Goal: Complete application form

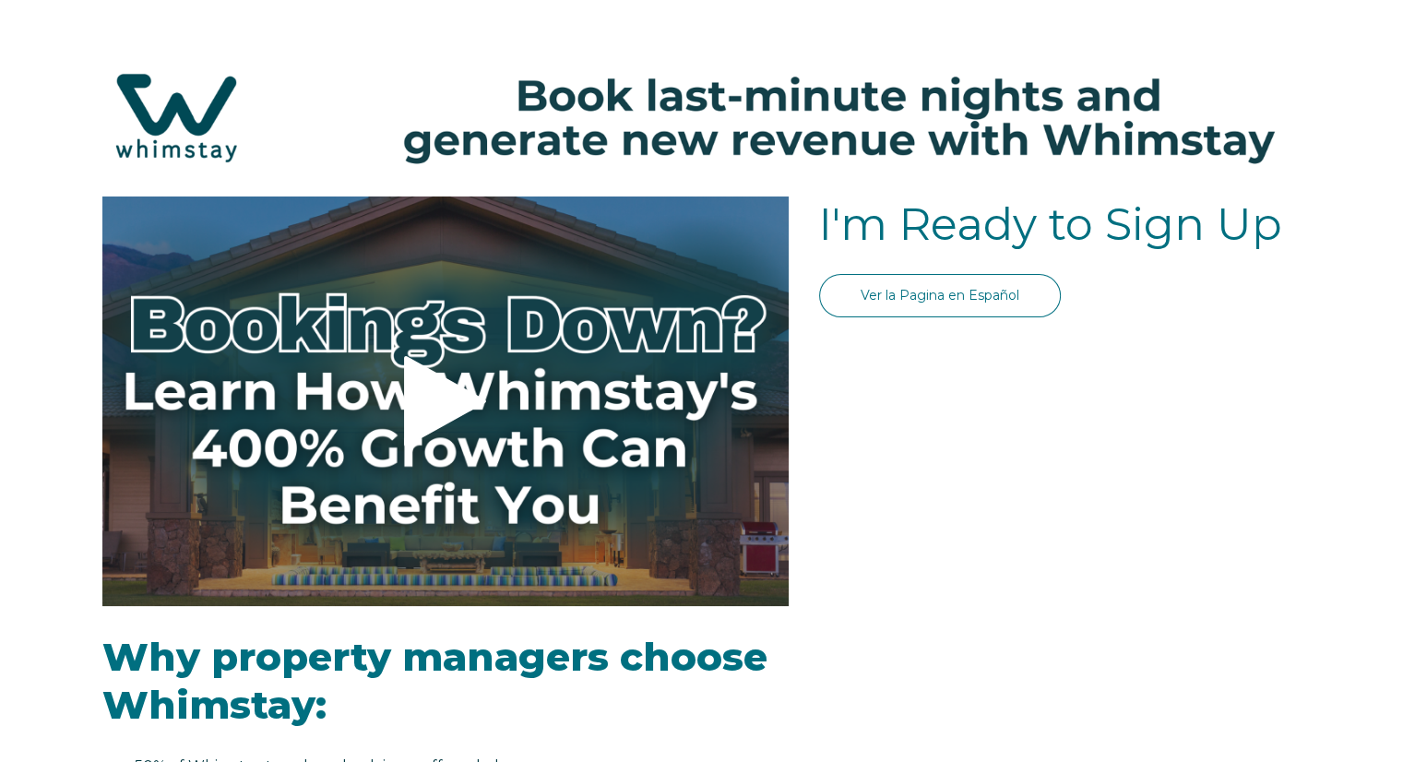
select select "US"
select select "Standard"
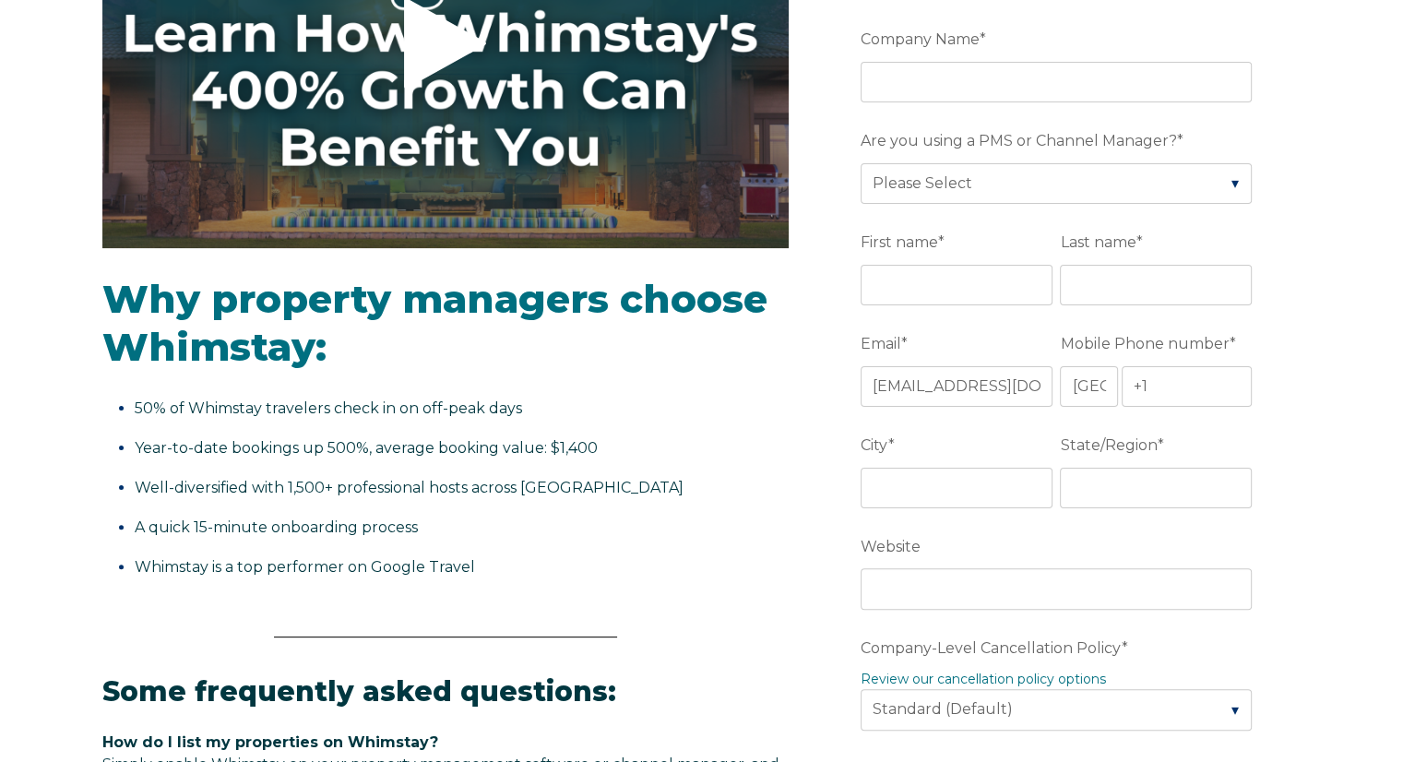
scroll to position [361, 0]
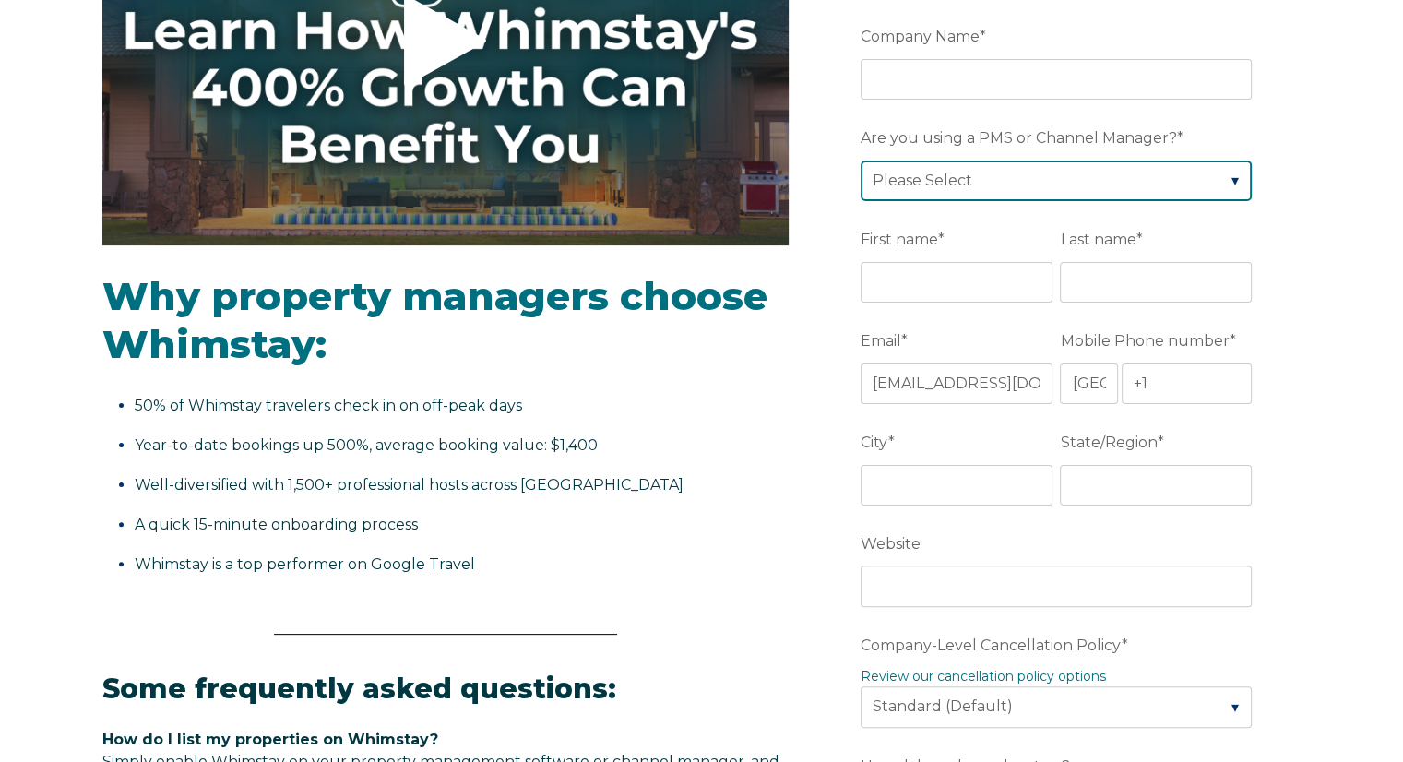
click at [934, 191] on select "Please Select Barefoot BookingPal Boost Brightside CiiRUS Escapia Guesty Hostaw…" at bounding box center [1055, 180] width 391 height 41
select select "Lodgify"
click at [860, 160] on select "Please Select Barefoot BookingPal Boost Brightside CiiRUS Escapia Guesty Hostaw…" at bounding box center [1055, 180] width 391 height 41
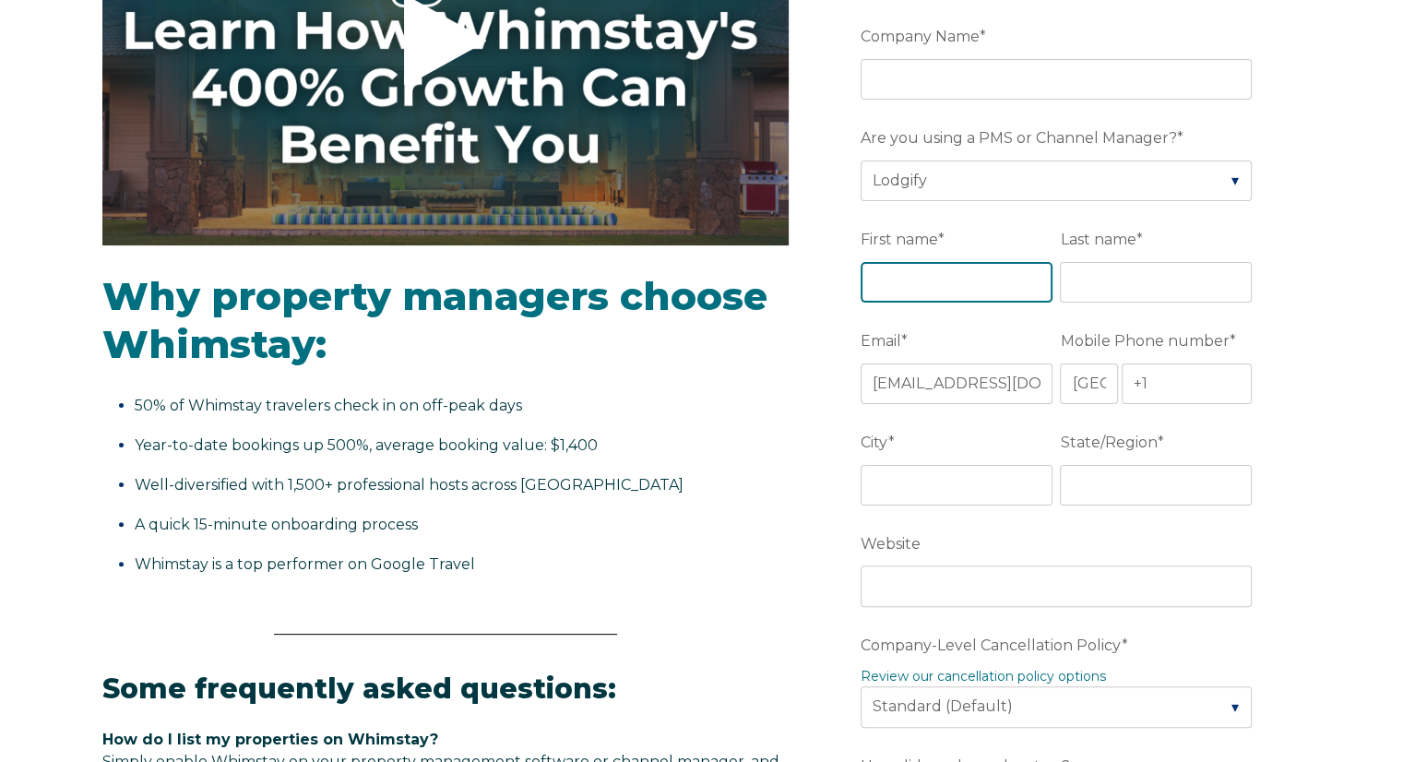
click at [901, 275] on input "First name *" at bounding box center [956, 282] width 192 height 41
type input "[PERSON_NAME]"
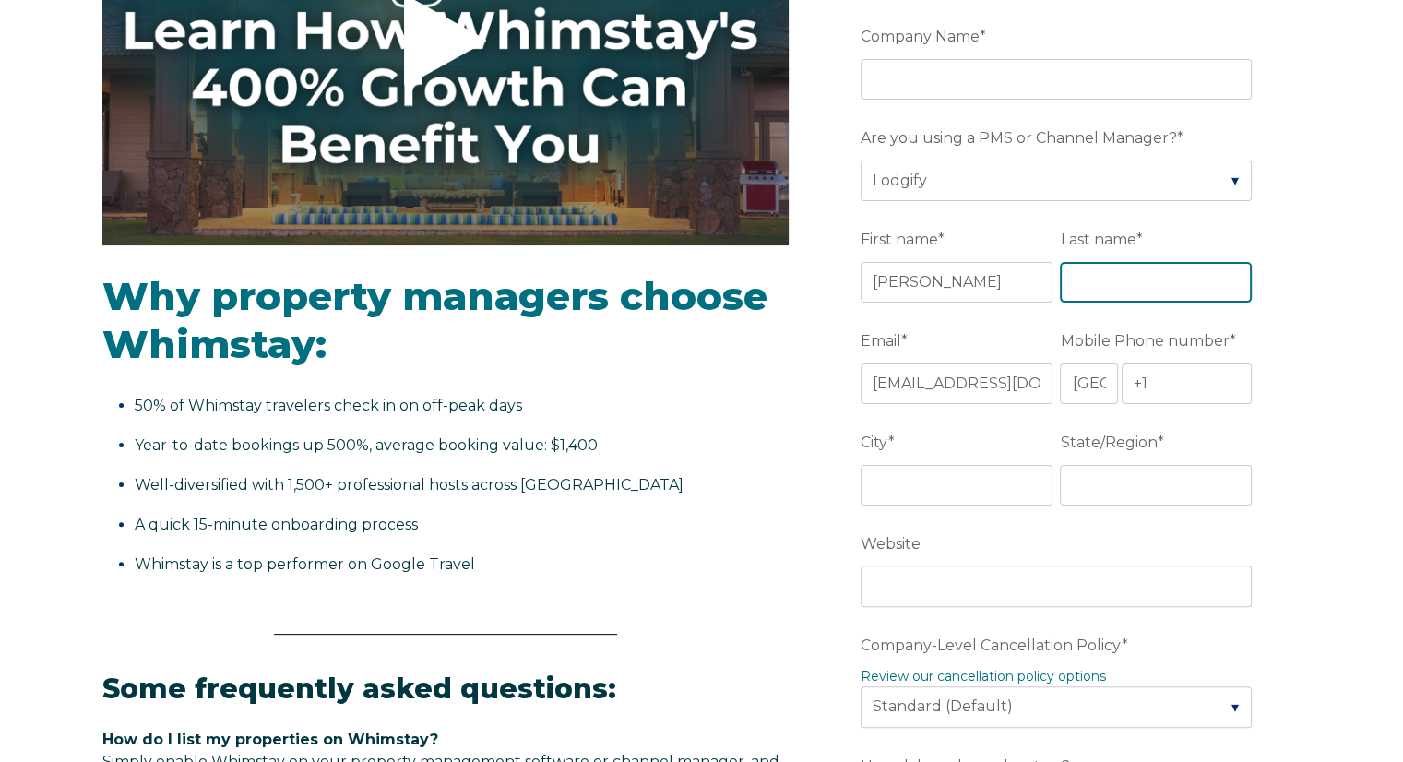
click at [1086, 282] on input "Last name *" at bounding box center [1156, 282] width 192 height 41
type input "[PERSON_NAME]"
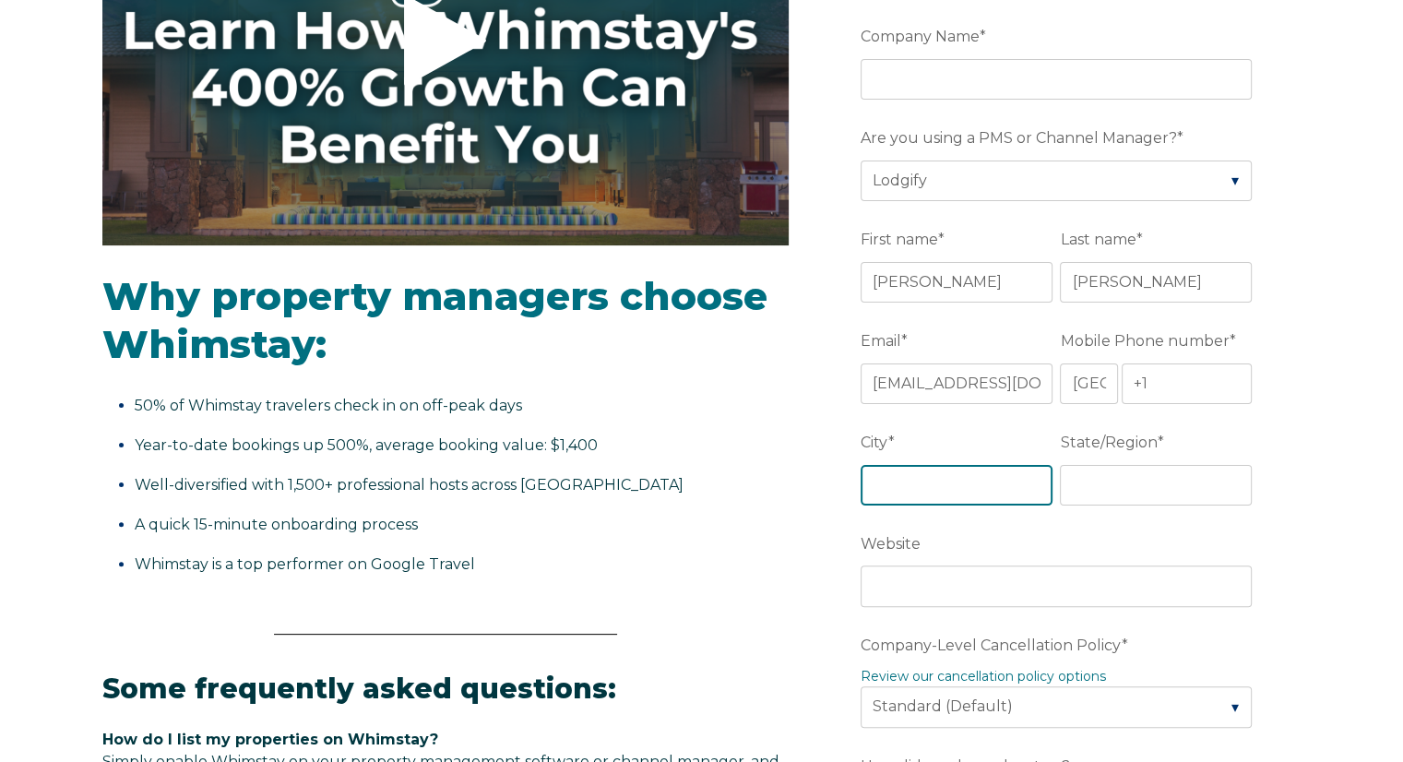
click at [945, 480] on input "City *" at bounding box center [956, 485] width 192 height 41
type input "MOBILE"
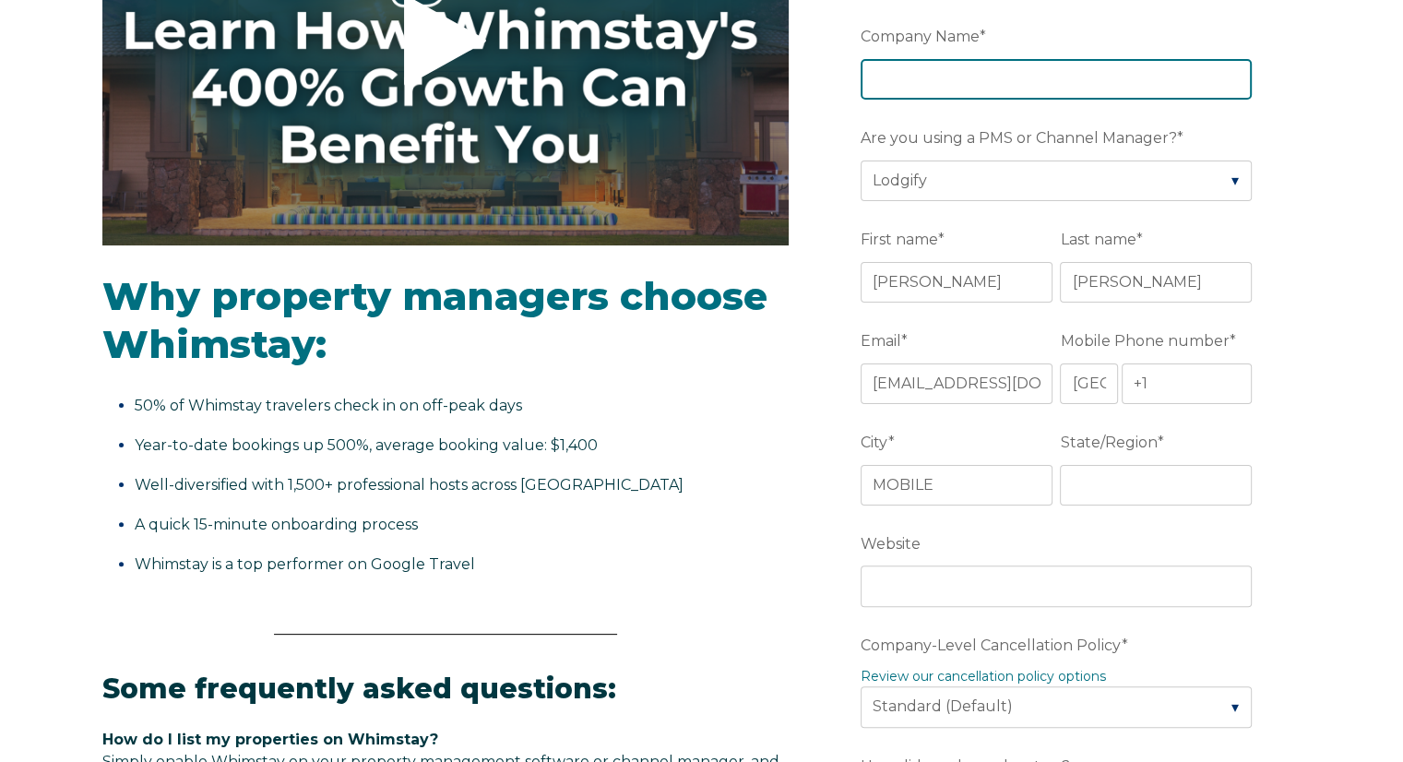
type input "Zen Crush & Co."
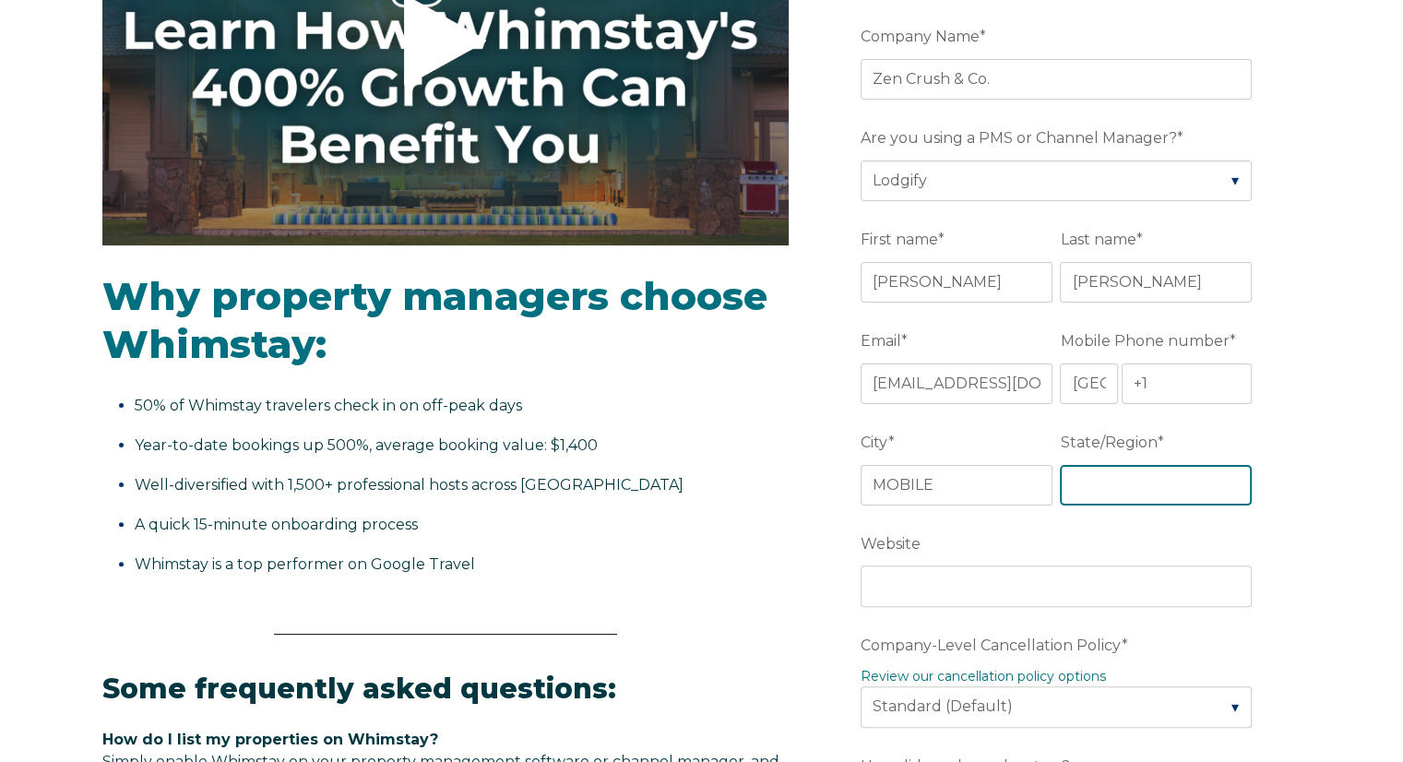
type input "AL"
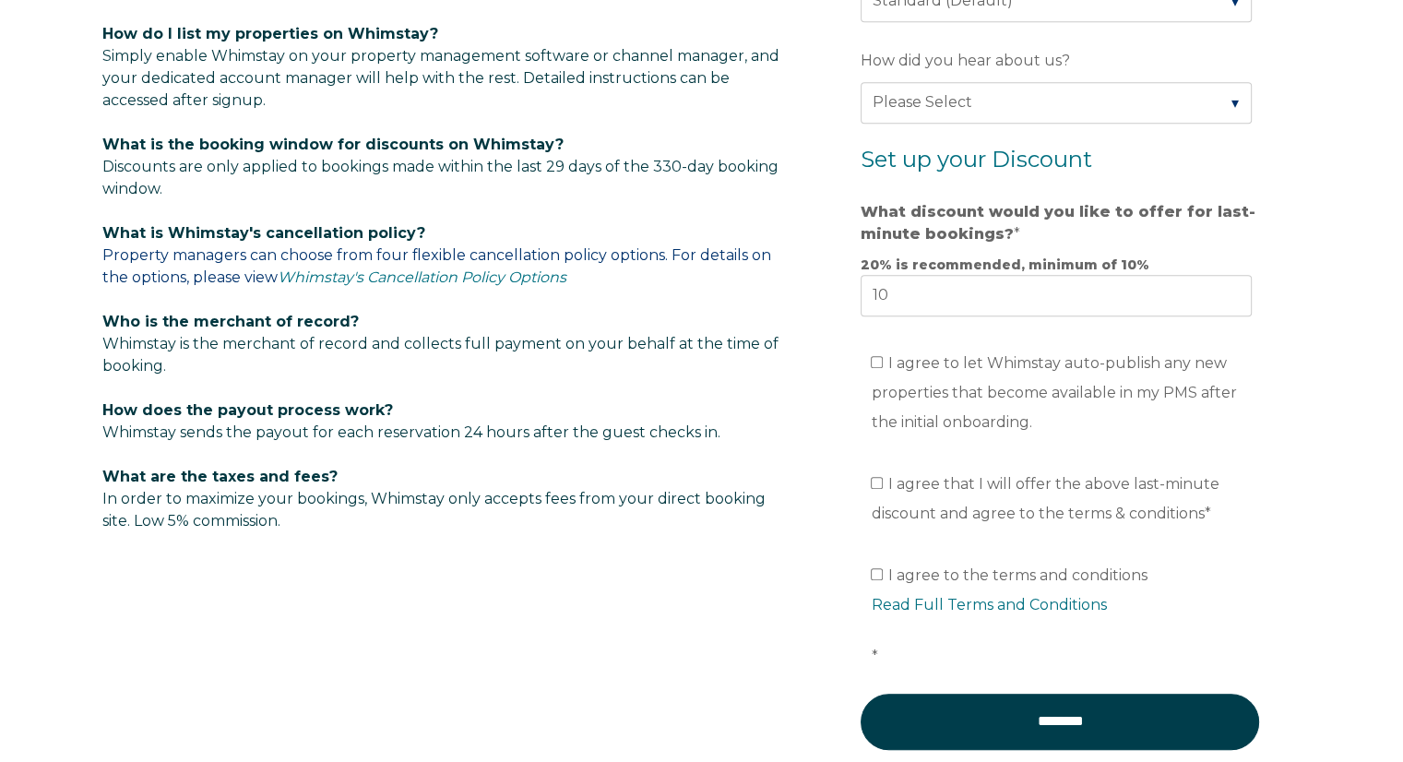
scroll to position [1070, 0]
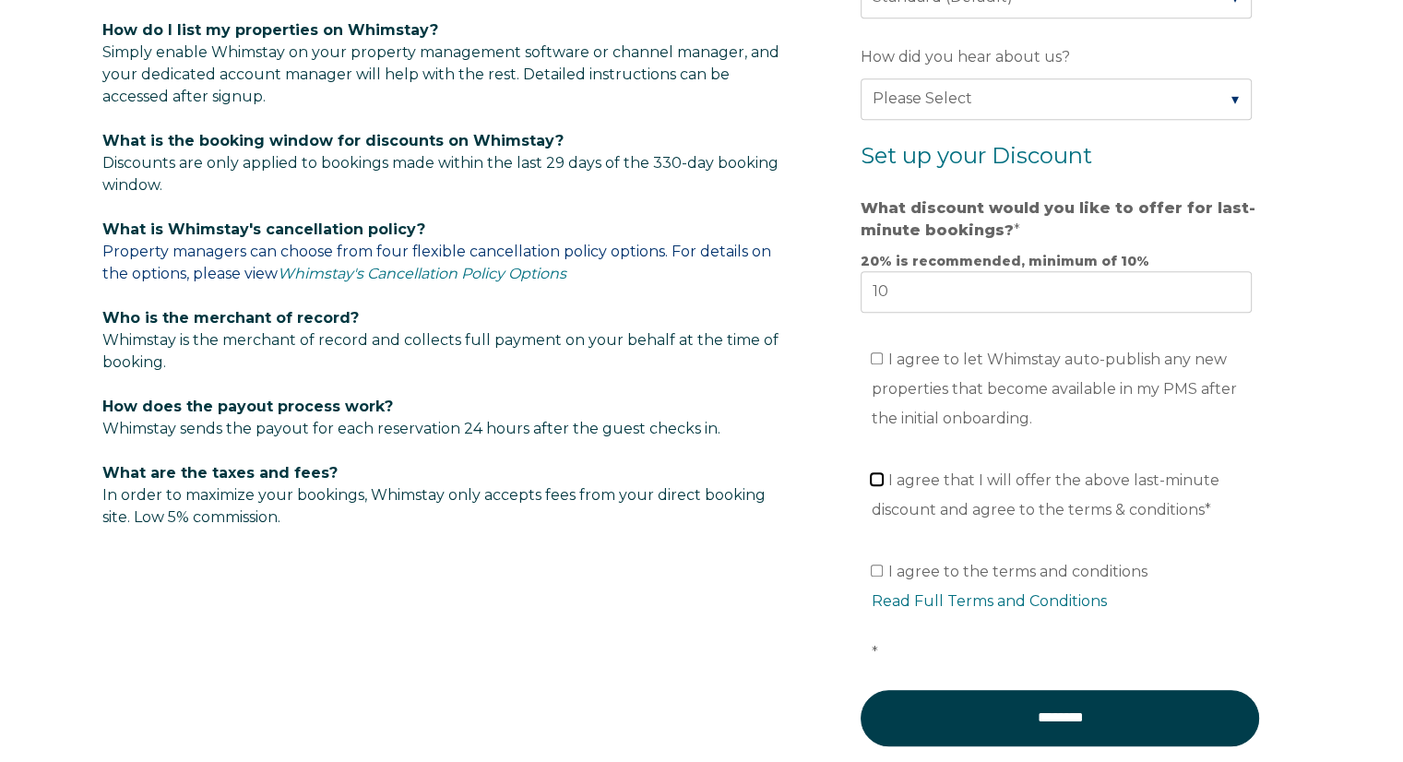
click at [877, 475] on input "I agree that I will offer the above last-minute discount and agree to the terms…" at bounding box center [877, 479] width 12 height 12
click at [874, 471] on label "I agree that I will offer the above last-minute discount and agree to the terms…" at bounding box center [1045, 494] width 349 height 47
click at [874, 473] on input "I agree that I will offer the above last-minute discount and agree to the terms…" at bounding box center [877, 479] width 12 height 12
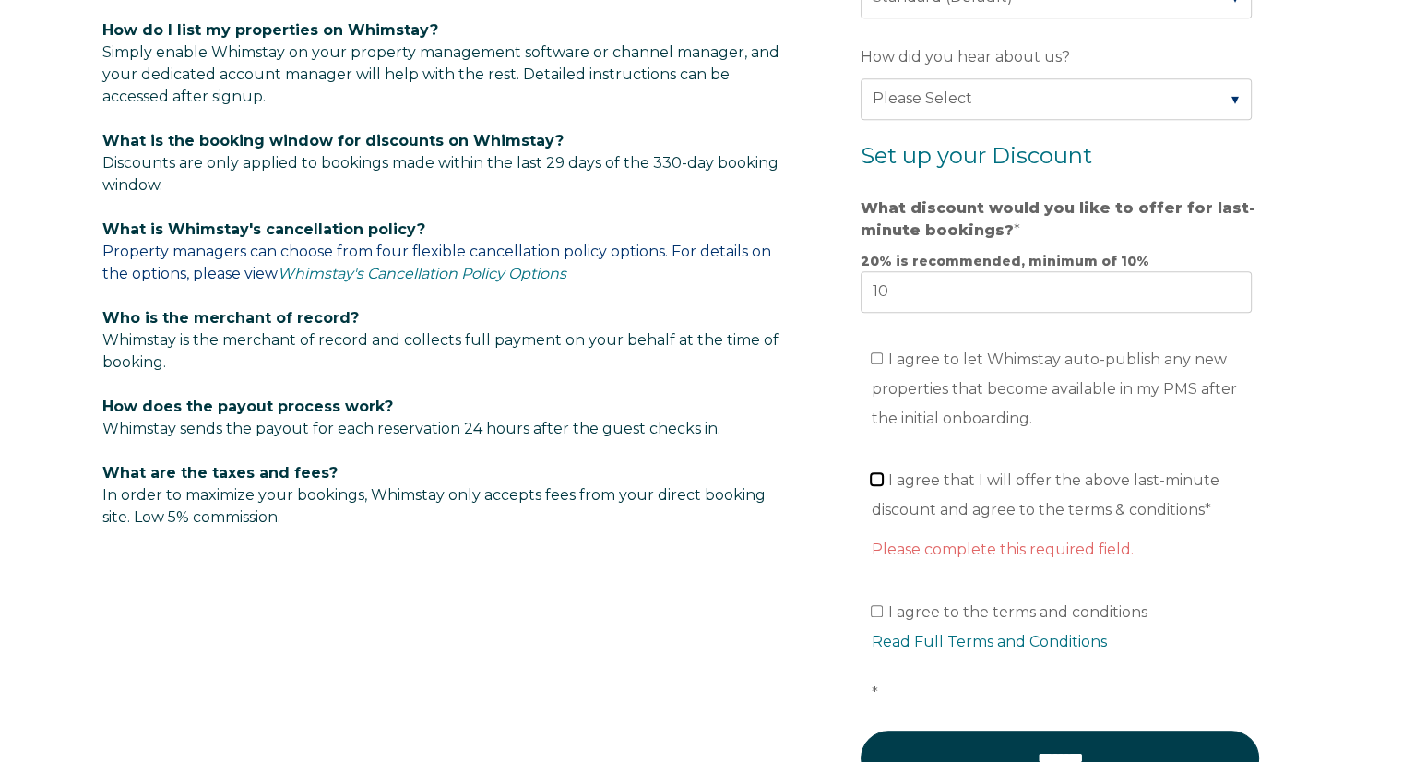
click at [877, 477] on input "I agree that I will offer the above last-minute discount and agree to the terms…" at bounding box center [877, 479] width 12 height 12
checkbox input "true"
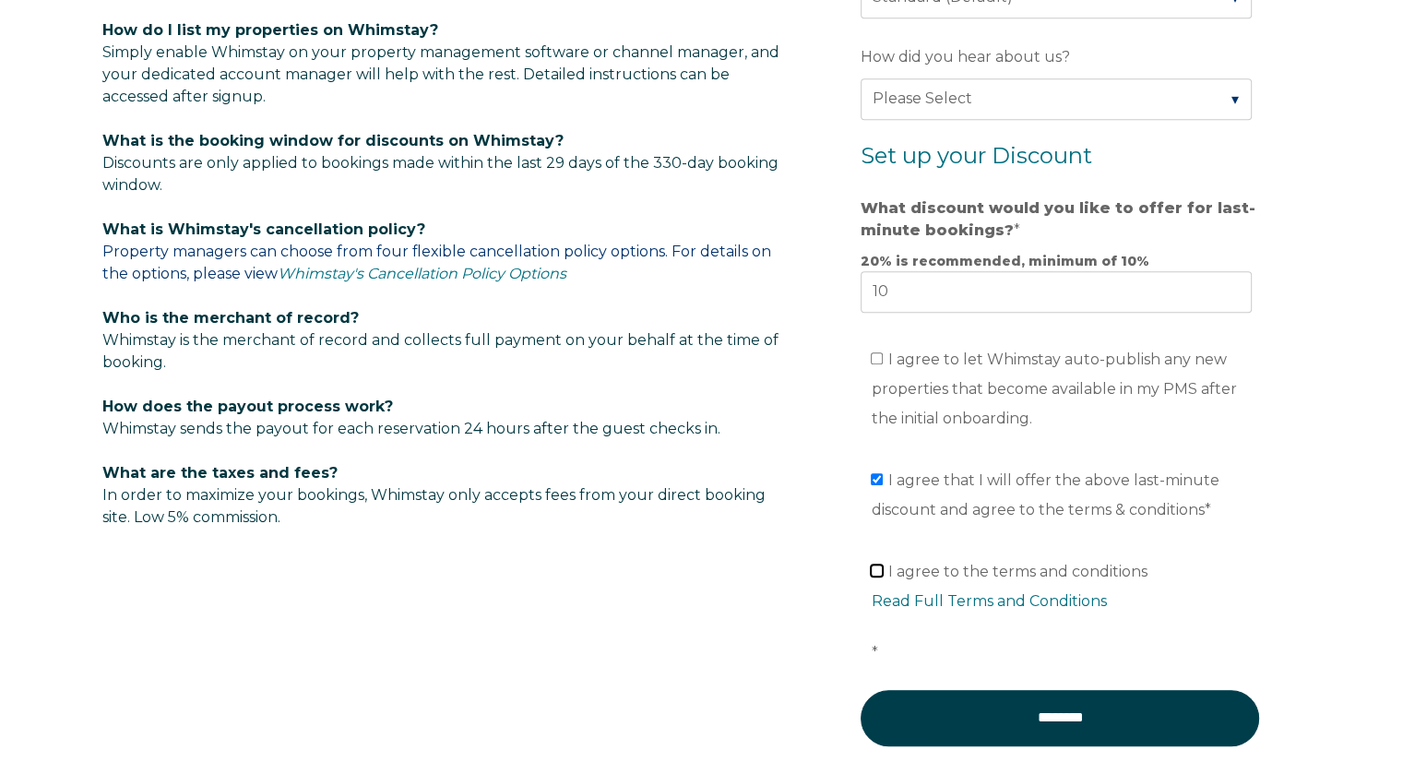
click at [874, 566] on input "I agree to the terms and conditions Read Full Terms and Conditions *" at bounding box center [877, 570] width 12 height 12
checkbox input "true"
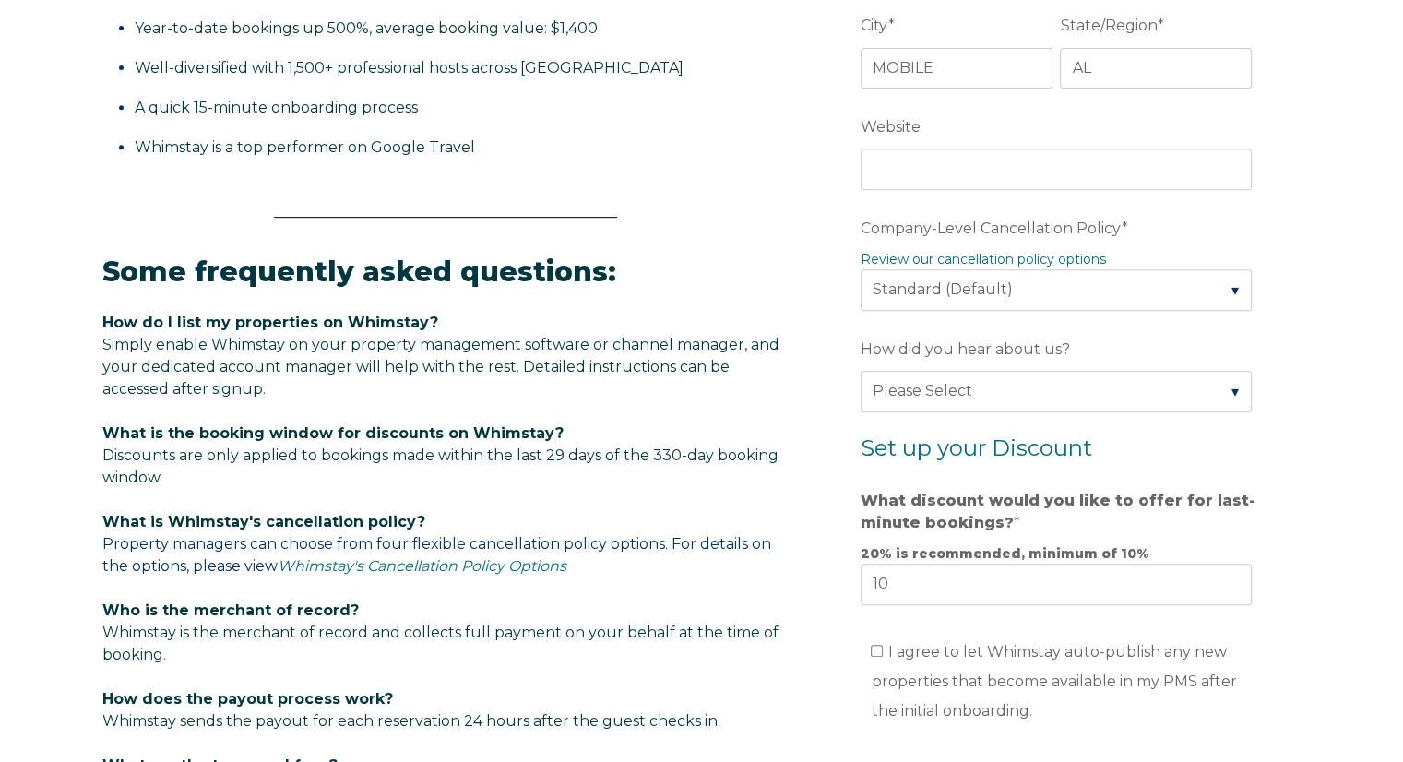
scroll to position [719, 0]
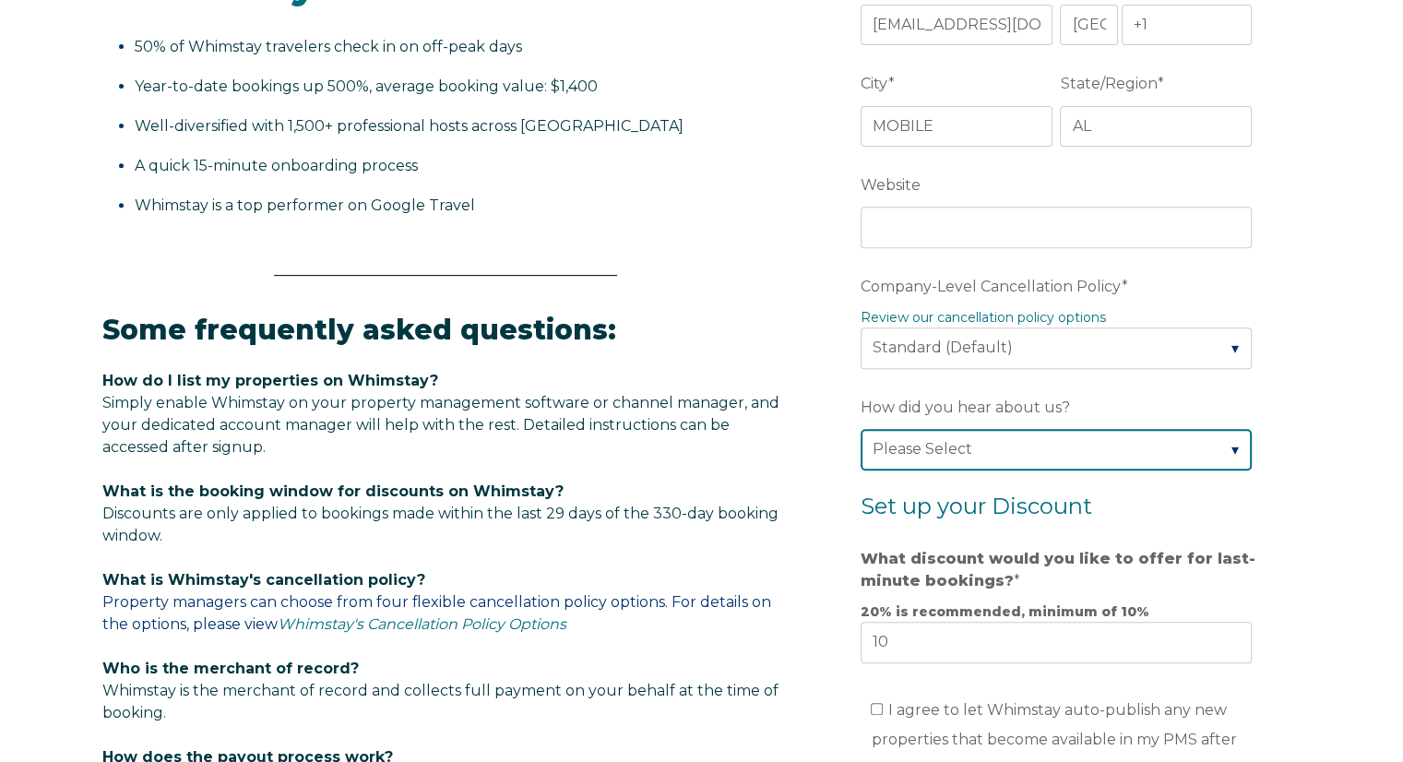
click at [952, 449] on select "Please Select Found Whimstay through a Google search Spoke to a Whimstay salesp…" at bounding box center [1055, 449] width 391 height 41
select select "Podcast"
click at [860, 429] on select "Please Select Found Whimstay through a Google search Spoke to a Whimstay salesp…" at bounding box center [1055, 449] width 391 height 41
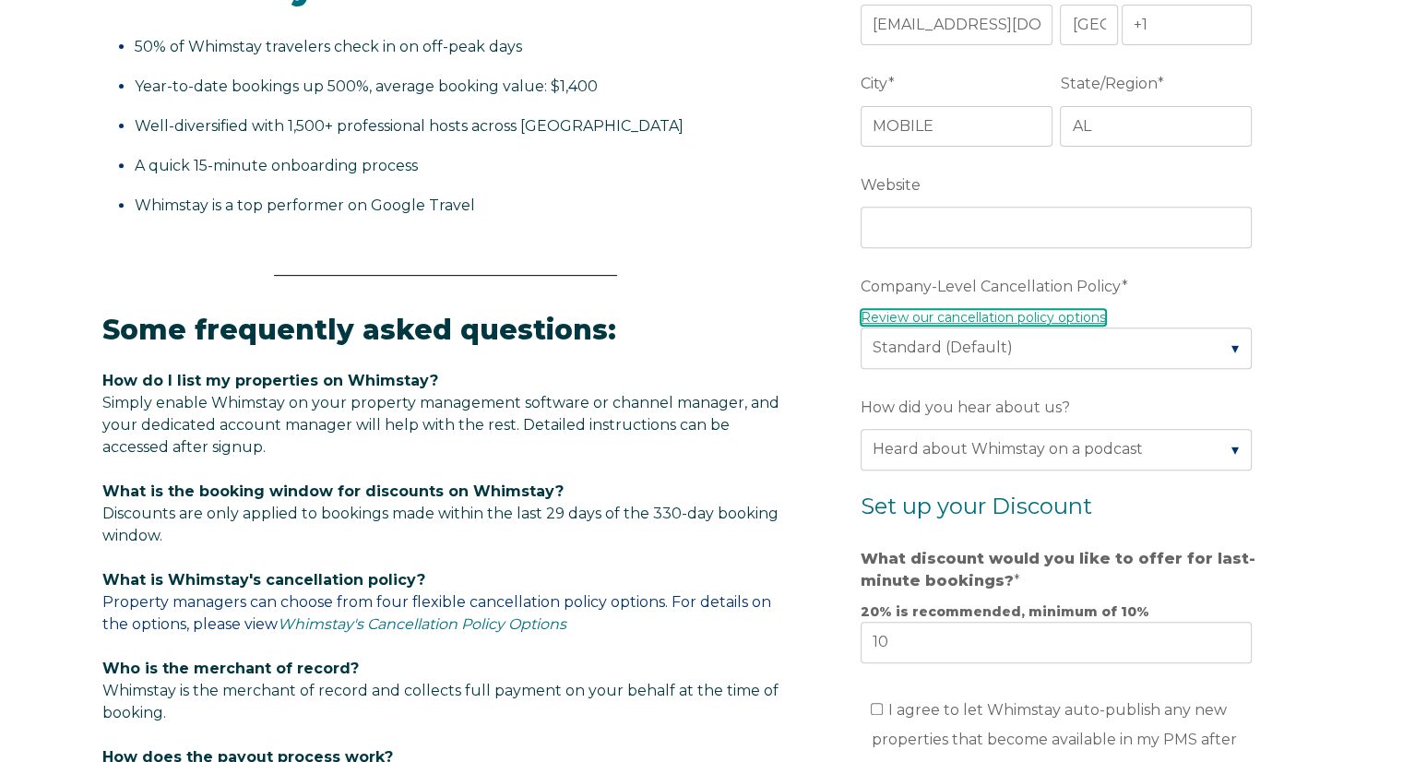
click at [971, 319] on link "Review our cancellation policy options" at bounding box center [982, 317] width 245 height 17
